Goal: Task Accomplishment & Management: Manage account settings

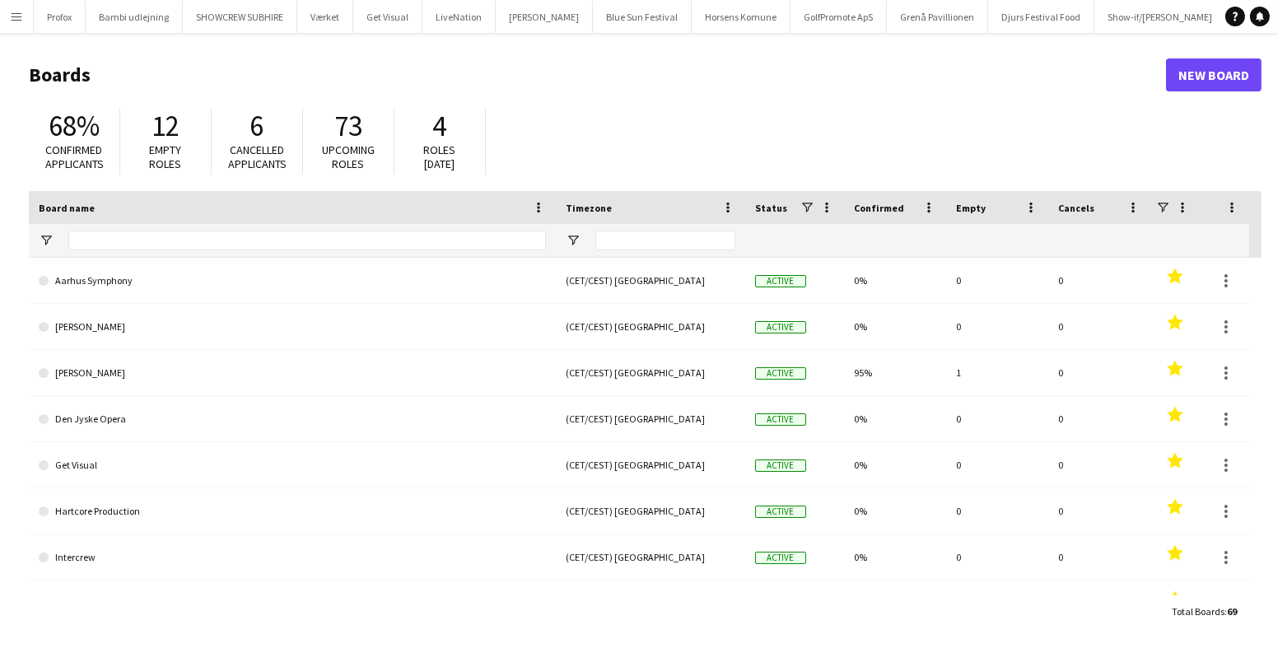
click at [7, 28] on button "Menu" at bounding box center [16, 16] width 33 height 33
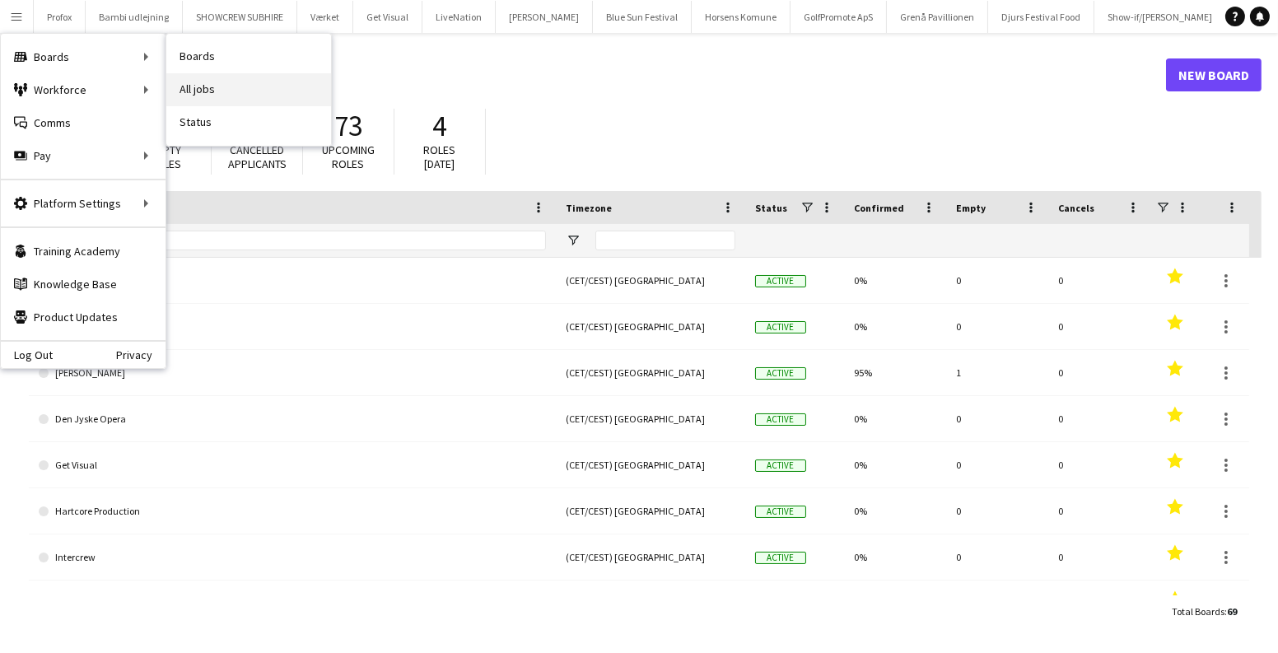
click at [226, 95] on link "All jobs" at bounding box center [248, 89] width 165 height 33
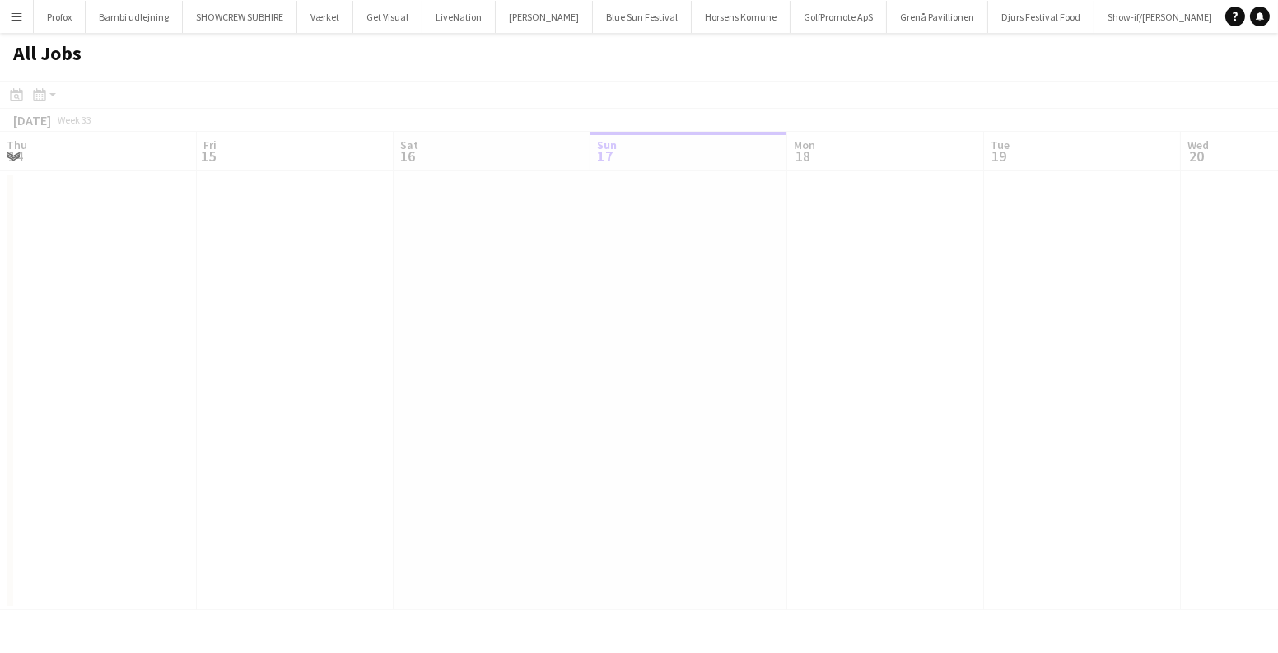
scroll to position [0, 394]
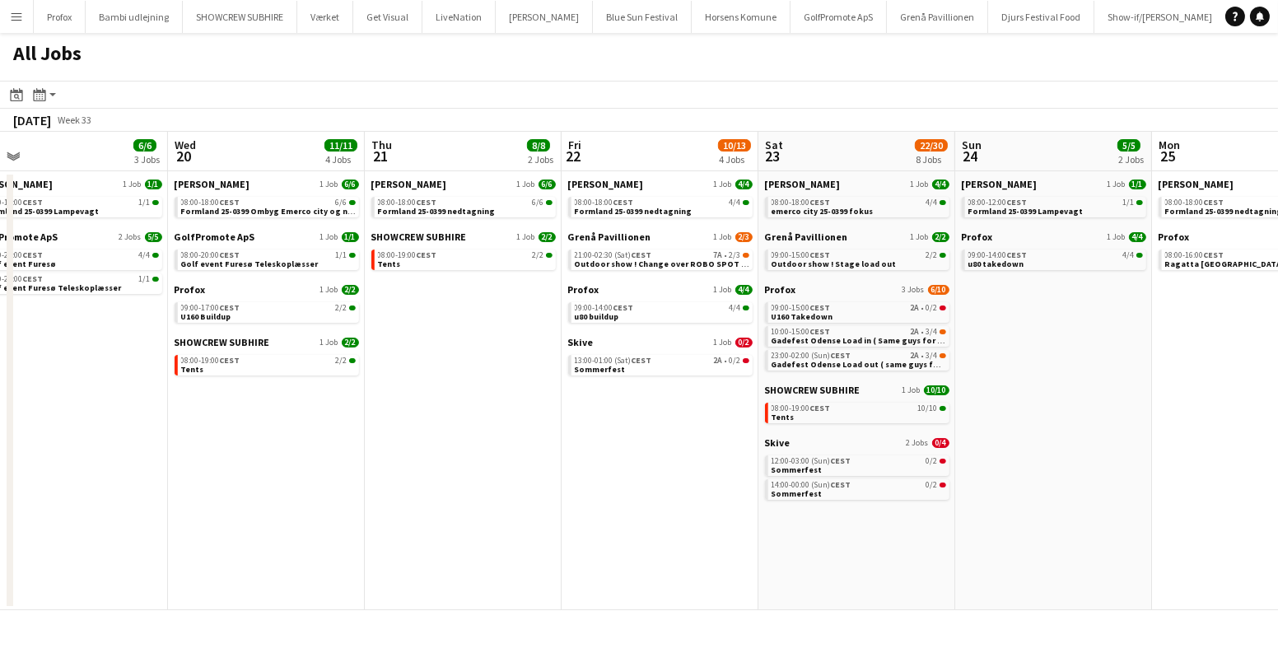
drag, startPoint x: 1037, startPoint y: 402, endPoint x: 399, endPoint y: 419, distance: 638.5
click at [399, 419] on app-calendar-viewport "Thu 14 19/19 4 Jobs Fri 15 20/21 3 Jobs Sat 16 16/16 5 Jobs Sun 17 12/13 4 Jobs…" at bounding box center [639, 371] width 1278 height 478
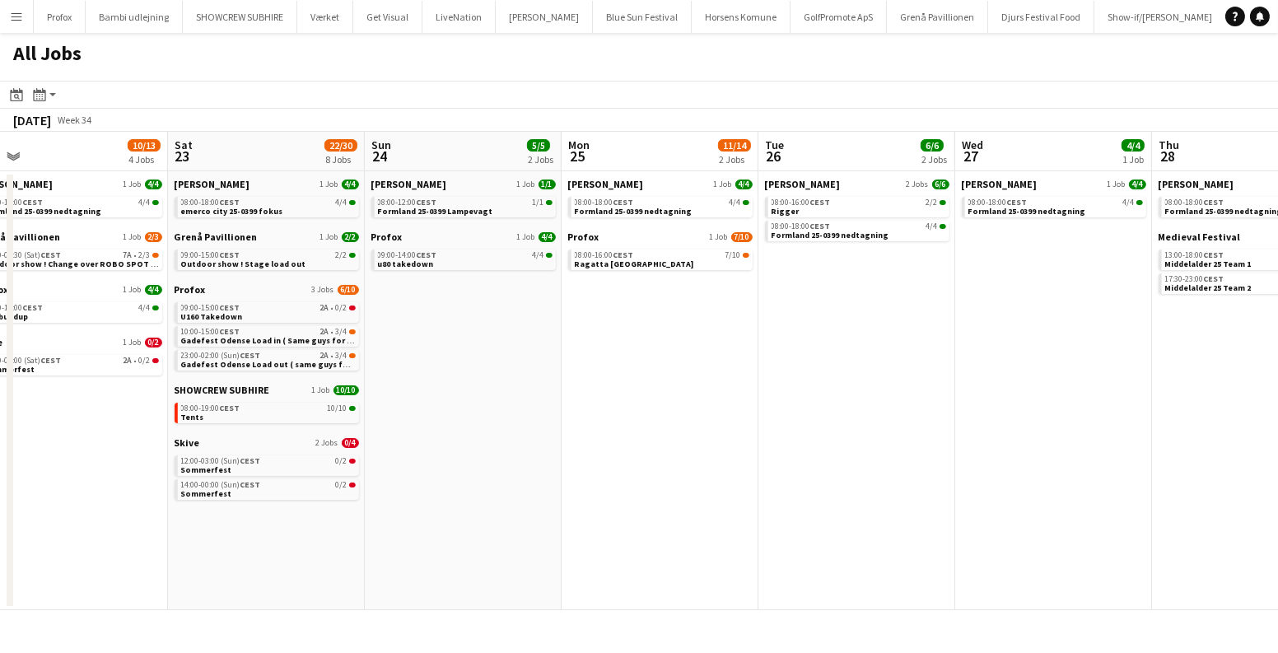
scroll to position [0, 444]
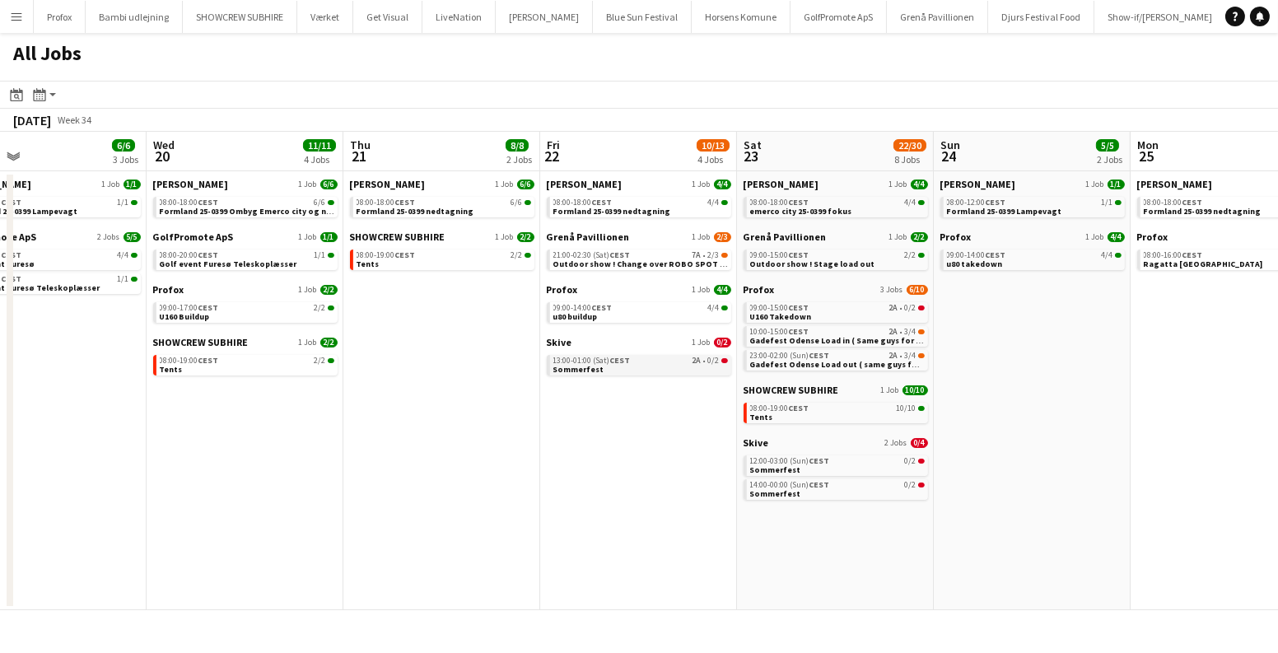
click at [657, 362] on div "13:00-01:00 (Sat) CEST 2A • 0/2" at bounding box center [640, 361] width 175 height 8
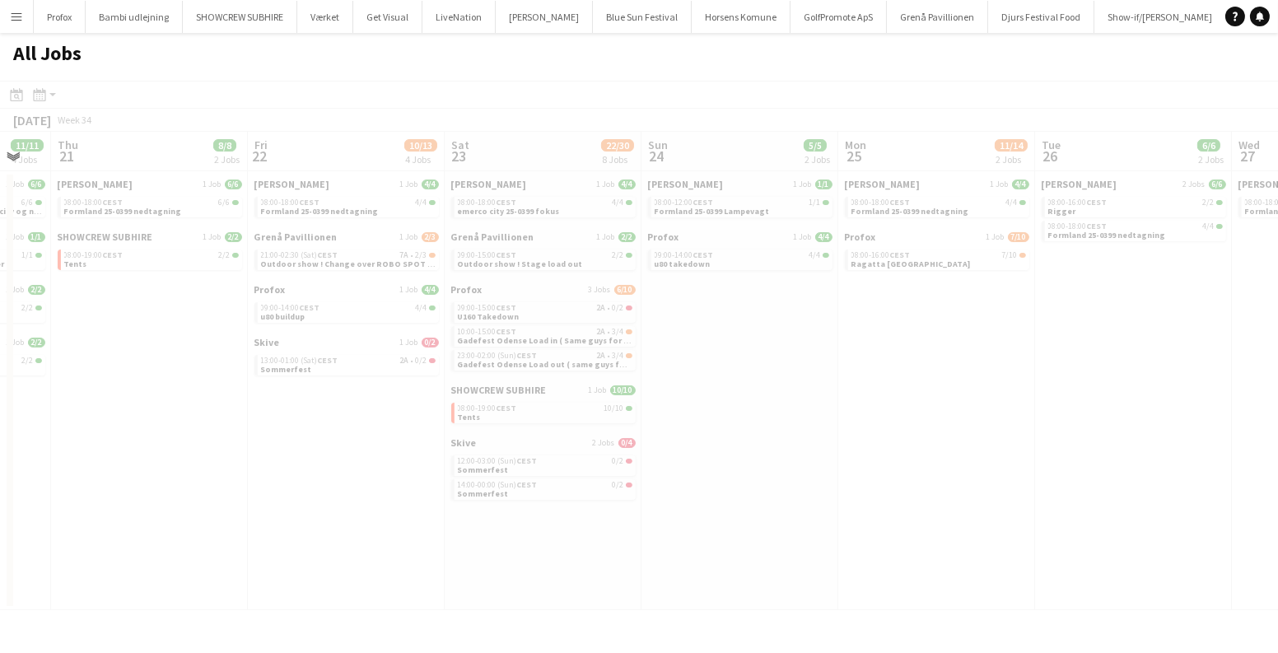
scroll to position [0, 576]
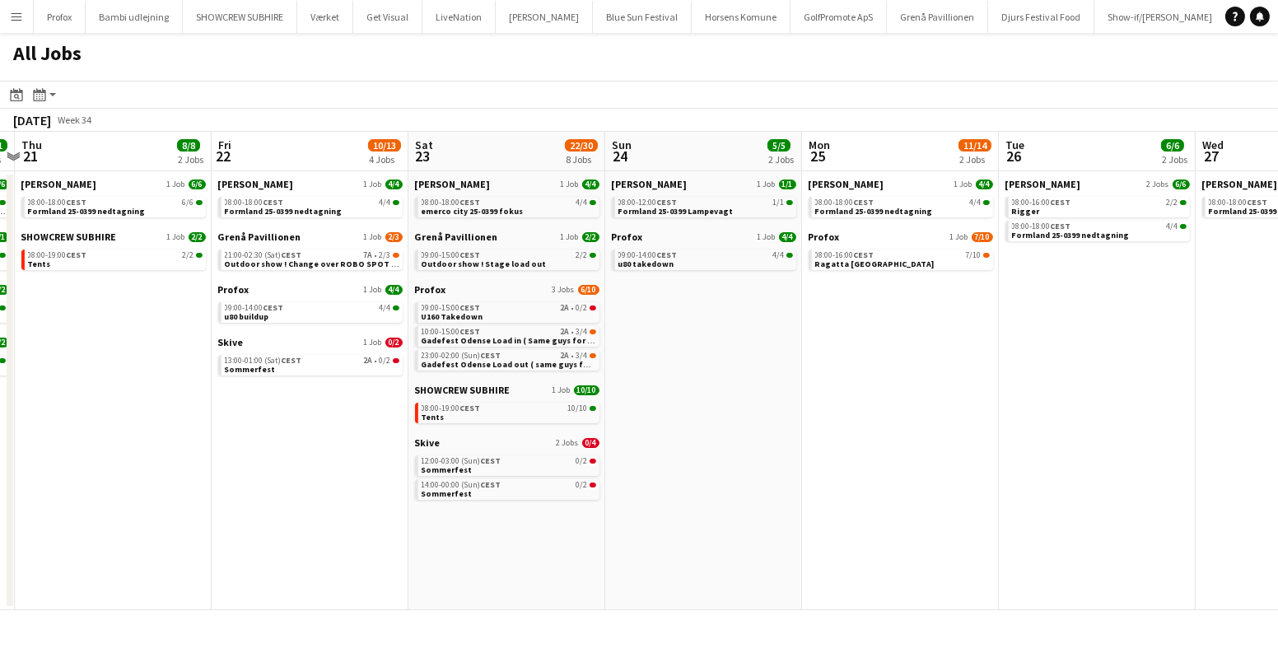
drag, startPoint x: 1202, startPoint y: 478, endPoint x: 499, endPoint y: 484, distance: 702.5
click at [499, 484] on app-calendar-viewport "Mon 18 14/14 4 Jobs Tue 19 6/6 3 Jobs Wed 20 11/11 4 Jobs Thu 21 8/8 2 Jobs Fri…" at bounding box center [639, 371] width 1278 height 478
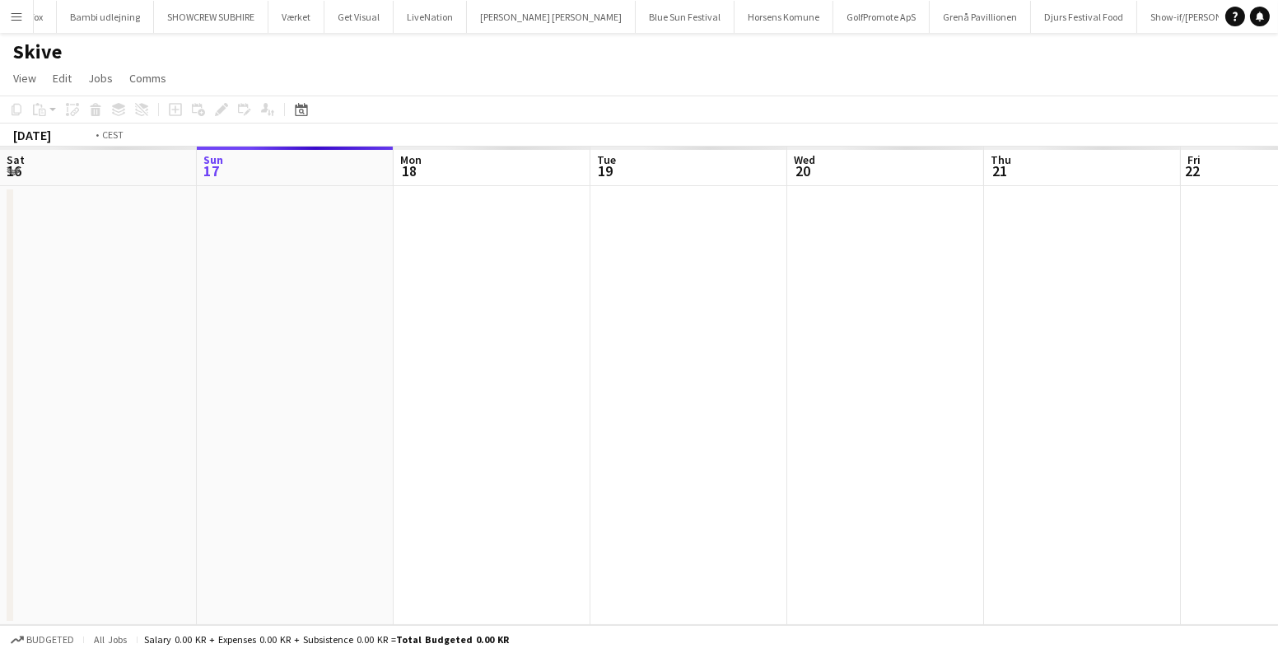
scroll to position [0, 566]
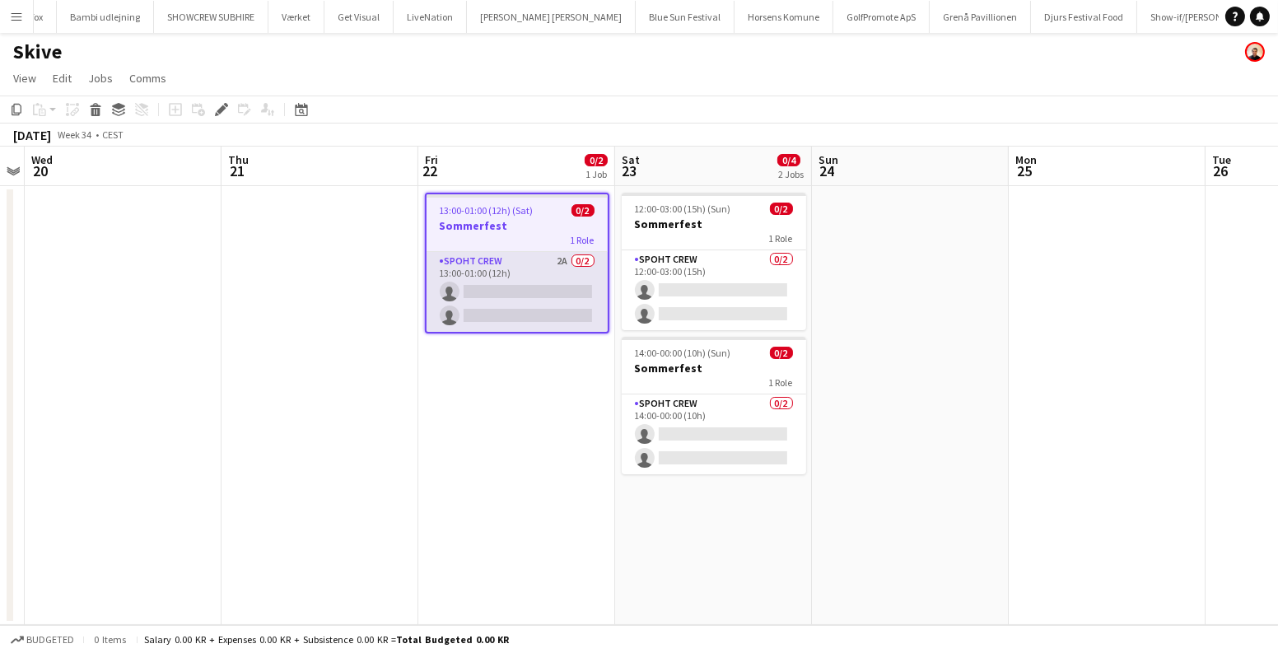
click at [514, 296] on app-card-role "Spoht Crew 2A 0/2 13:00-01:00 (12h) single-neutral-actions single-neutral-actio…" at bounding box center [517, 292] width 181 height 80
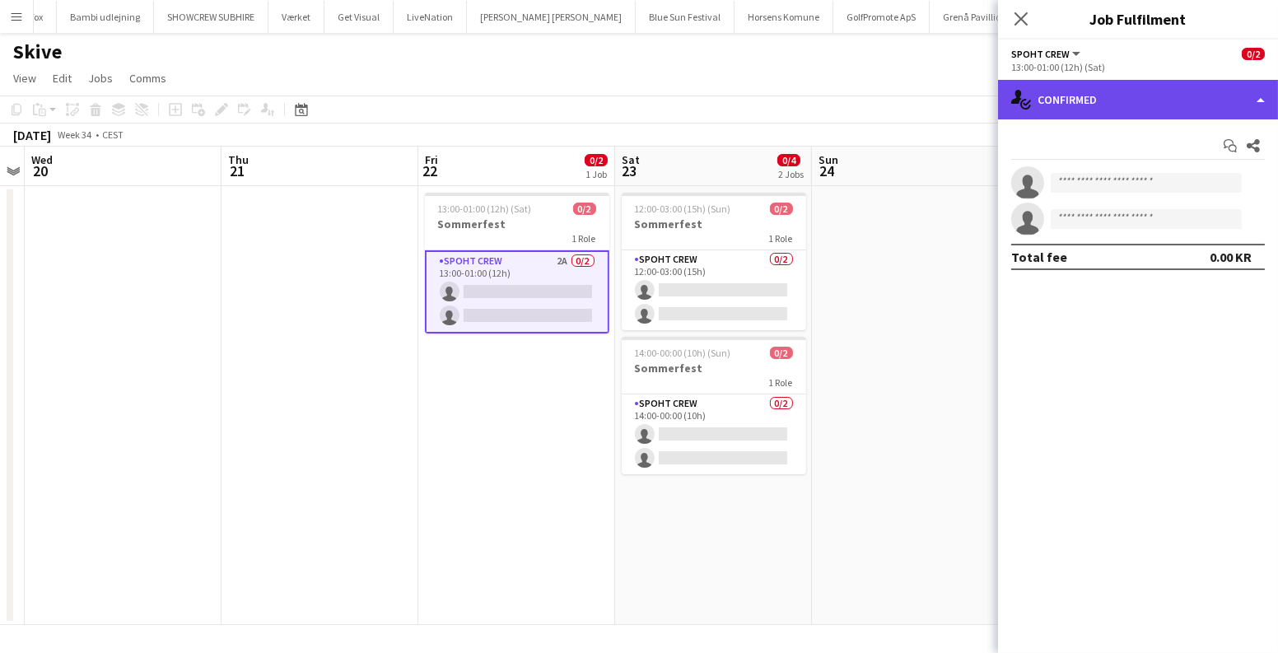
click at [1146, 85] on div "single-neutral-actions-check-2 Confirmed" at bounding box center [1138, 100] width 280 height 40
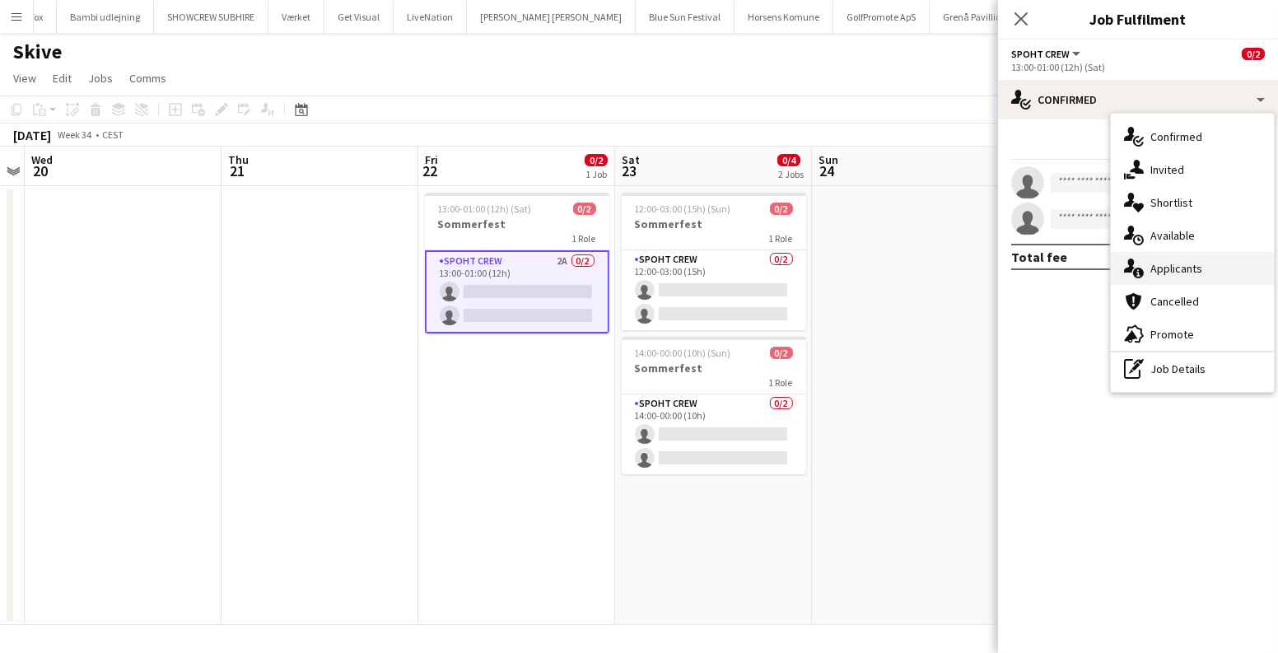
click at [1169, 262] on div "single-neutral-actions-information Applicants" at bounding box center [1192, 268] width 163 height 33
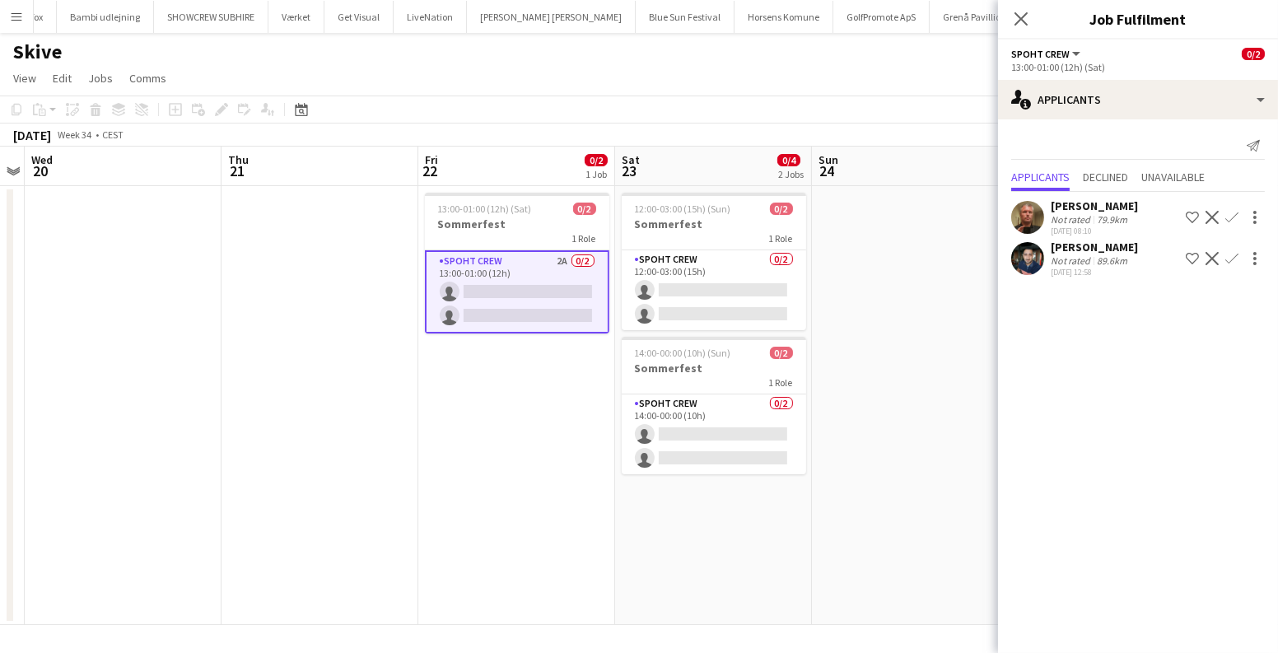
click at [1038, 257] on app-user-avatar at bounding box center [1027, 258] width 33 height 33
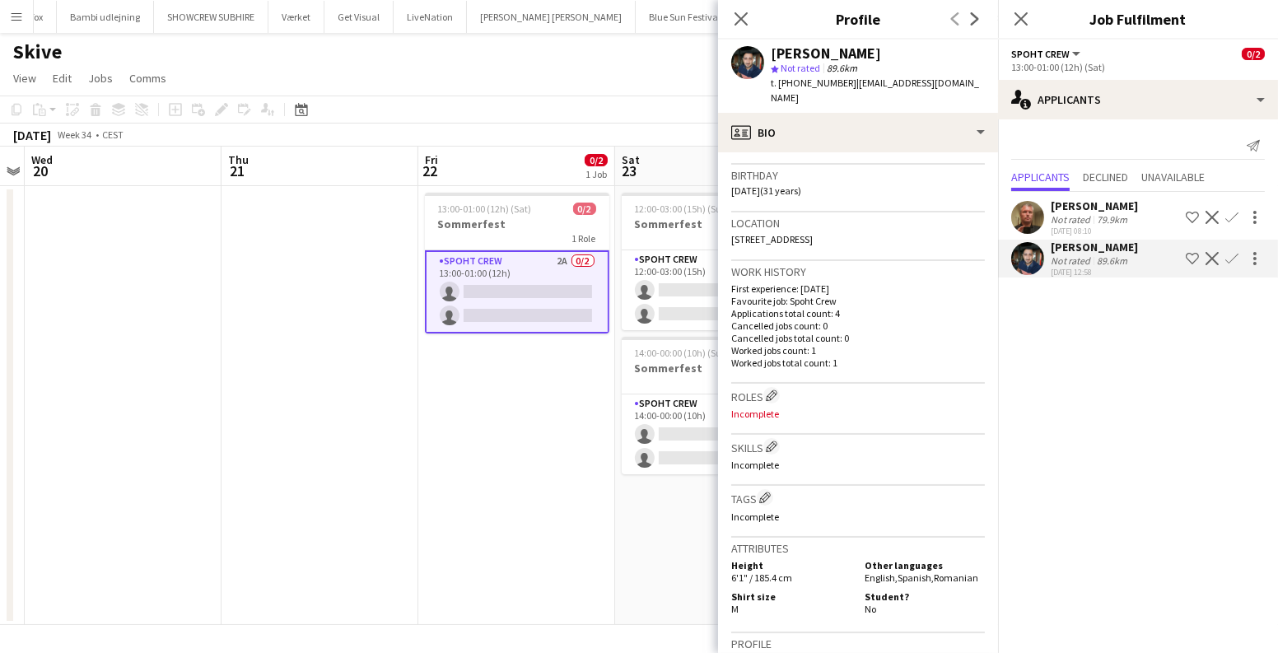
scroll to position [299, 0]
click at [525, 438] on app-date-cell "13:00-01:00 (12h) (Sat) 0/2 Sommerfest 1 Role Spoht Crew 2A 0/2 13:00-01:00 (12…" at bounding box center [516, 405] width 197 height 439
